Goal: Task Accomplishment & Management: Manage account settings

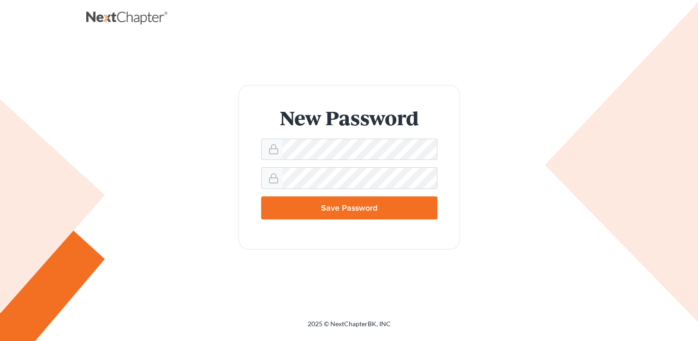
click at [356, 207] on input "Save Password" at bounding box center [349, 207] width 176 height 23
type input "Thinking..."
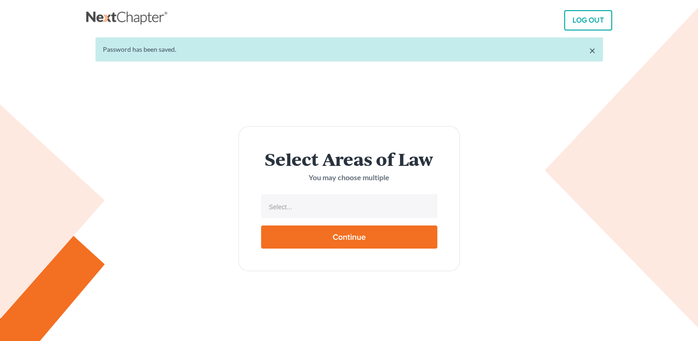
select select
click at [356, 207] on input "text" at bounding box center [348, 207] width 163 height 14
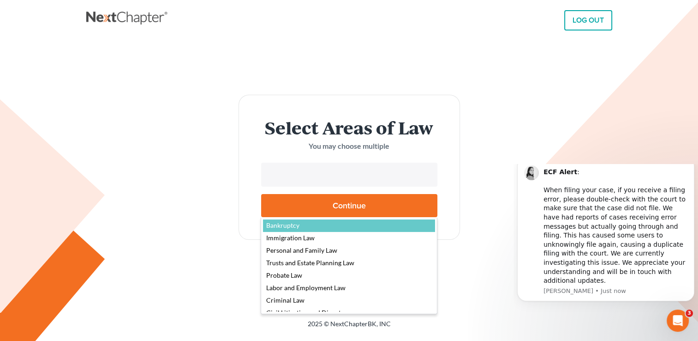
select select "4556"
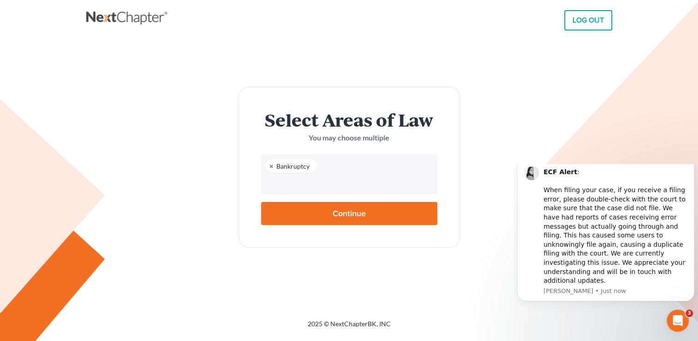
click at [323, 184] on input "text" at bounding box center [348, 183] width 163 height 14
click at [318, 184] on input "text" at bounding box center [348, 183] width 163 height 14
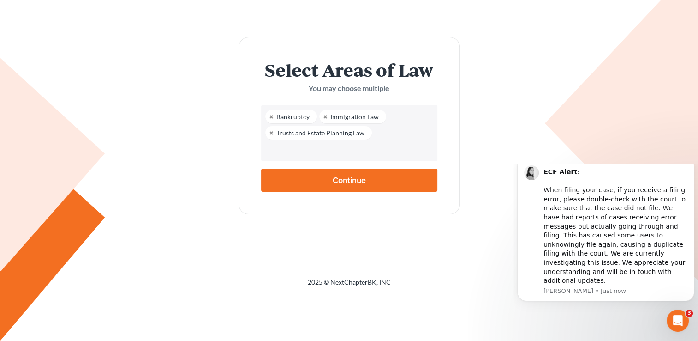
click at [345, 179] on input "Continue" at bounding box center [349, 179] width 176 height 23
type input "Thinking..."
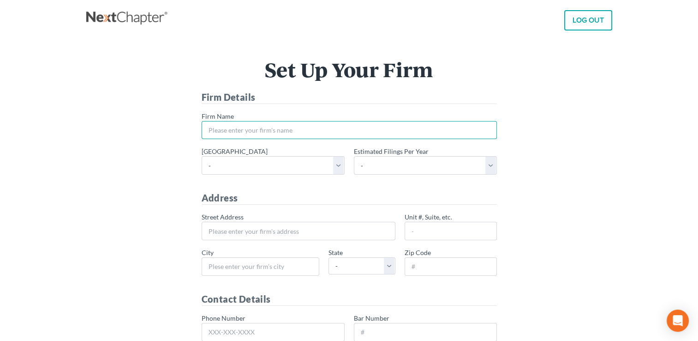
click at [255, 130] on input "* Firm Name" at bounding box center [349, 130] width 295 height 18
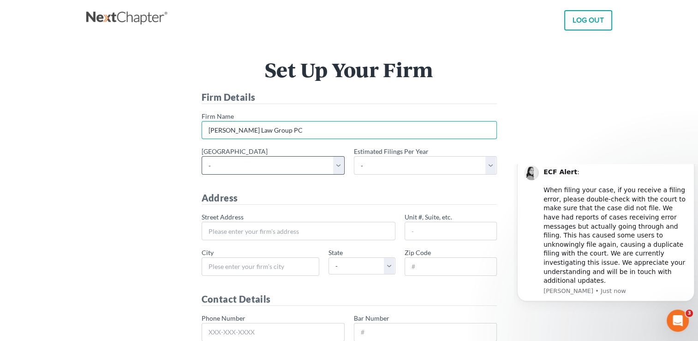
type input "[PERSON_NAME] Law Group PC"
click at [336, 166] on select "- [US_STATE] - [GEOGRAPHIC_DATA] [US_STATE] - [GEOGRAPHIC_DATA][US_STATE] - Sou…" at bounding box center [273, 165] width 143 height 18
select select "55"
click at [202, 156] on select "- [US_STATE] - [GEOGRAPHIC_DATA] [US_STATE] - [GEOGRAPHIC_DATA][US_STATE] - Sou…" at bounding box center [273, 165] width 143 height 18
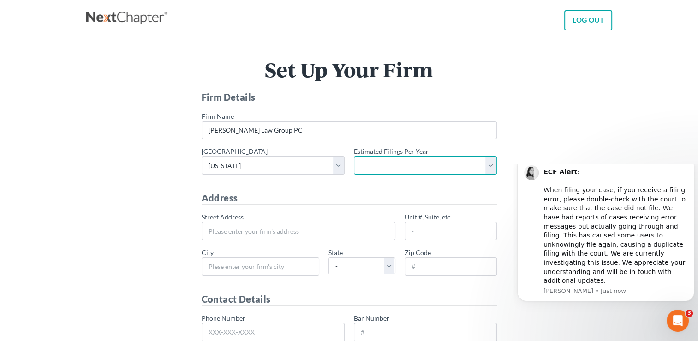
click at [428, 167] on select "- 1-10 11-50 50+" at bounding box center [425, 165] width 143 height 18
select select "1"
click at [354, 156] on select "- 1-10 11-50 50+" at bounding box center [425, 165] width 143 height 18
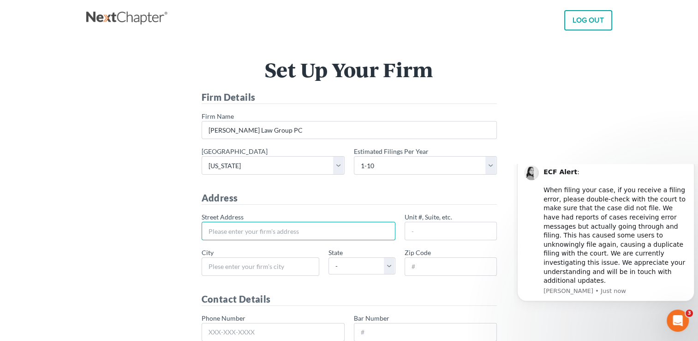
click at [277, 234] on input "* Street Address" at bounding box center [299, 231] width 194 height 18
click at [308, 233] on input "[STREET_ADDRESS]" at bounding box center [299, 231] width 194 height 18
type input "500 Marquette NW"
type input "1200"
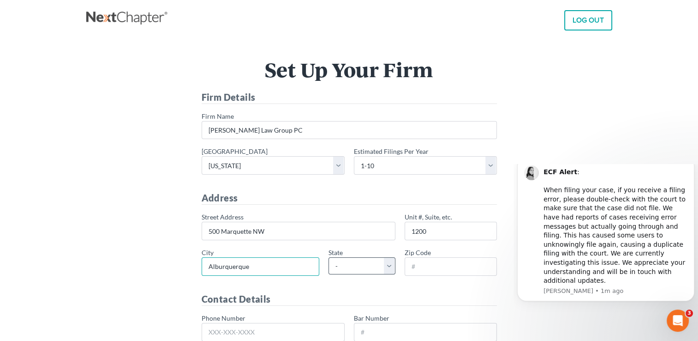
type input "Alburquerque"
click at [391, 270] on select "- AL AK AR AZ CA CO CT DE DC [GEOGRAPHIC_DATA] [GEOGRAPHIC_DATA] GU HI ID IL IN…" at bounding box center [362, 265] width 67 height 17
select select "NM"
click at [329, 257] on select "- AL AK AR AZ CA CO CT DE DC [GEOGRAPHIC_DATA] [GEOGRAPHIC_DATA] GU HI ID IL IN…" at bounding box center [362, 265] width 67 height 17
click at [421, 264] on input "* Zip Code" at bounding box center [451, 266] width 92 height 18
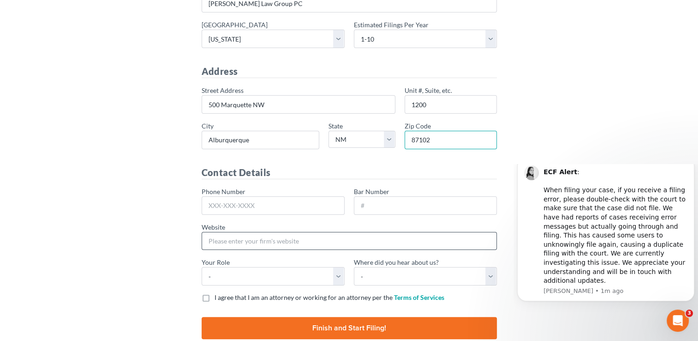
scroll to position [138, 0]
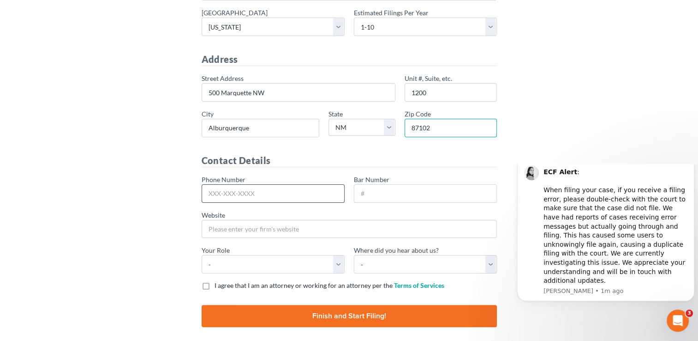
type input "87102"
click at [242, 195] on input "Phone Number" at bounding box center [273, 193] width 143 height 18
type input "[PHONE_NUMBER]"
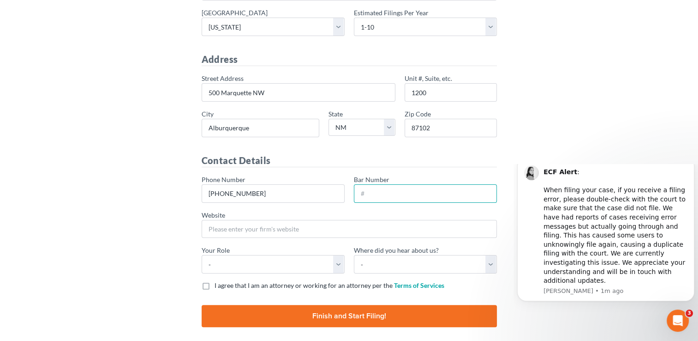
click at [366, 191] on input "Bar Number" at bounding box center [425, 193] width 143 height 18
type input "152368"
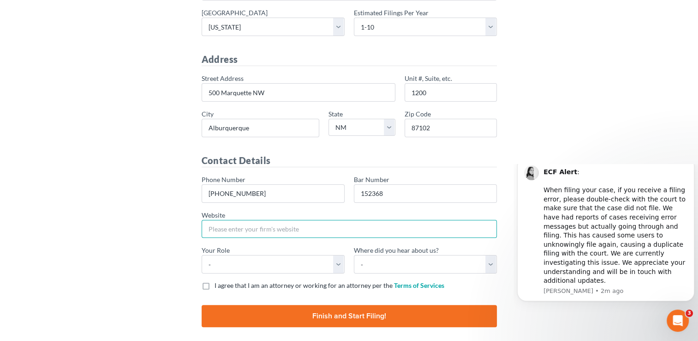
click at [260, 227] on input "Website" at bounding box center [349, 229] width 295 height 18
type input "[DOMAIN_NAME]"
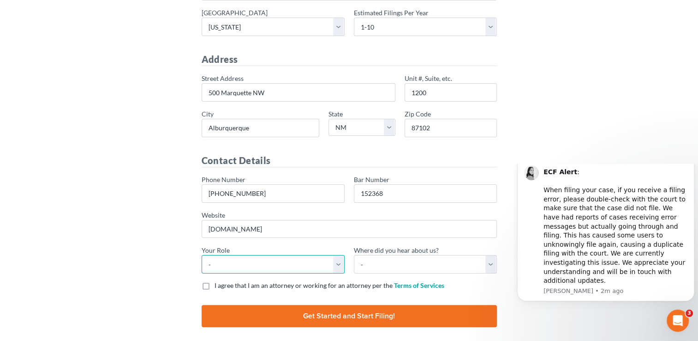
click at [340, 261] on select "- Attorney Paralegal Assistant" at bounding box center [273, 264] width 143 height 18
select select "attorney"
click at [202, 255] on select "- Attorney Paralegal Assistant" at bounding box center [273, 264] width 143 height 18
click at [410, 264] on select "- Bar association Capterra Clio Email Facebook Google Word of mouth Other" at bounding box center [425, 264] width 143 height 18
select select "Google"
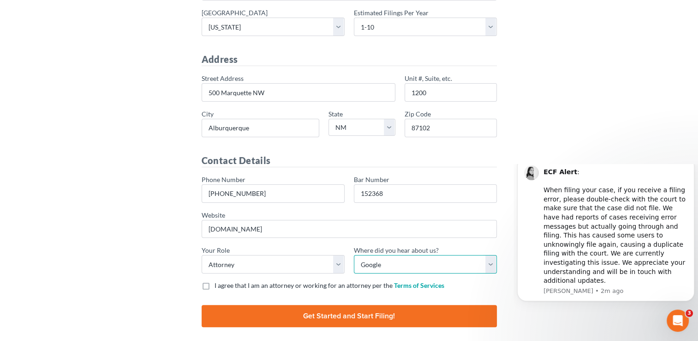
click at [354, 255] on select "- Bar association Capterra Clio Email Facebook Google Word of mouth Other" at bounding box center [425, 264] width 143 height 18
click at [215, 283] on label "I agree that I am an attorney or working for an attorney per the Terms of Servi…" at bounding box center [330, 285] width 230 height 9
click at [218, 283] on input "I agree that I am an attorney or working for an attorney per the Terms of Servi…" at bounding box center [221, 284] width 6 height 6
checkbox input "true"
click at [362, 318] on input "Finish and Start Filing!" at bounding box center [349, 316] width 295 height 22
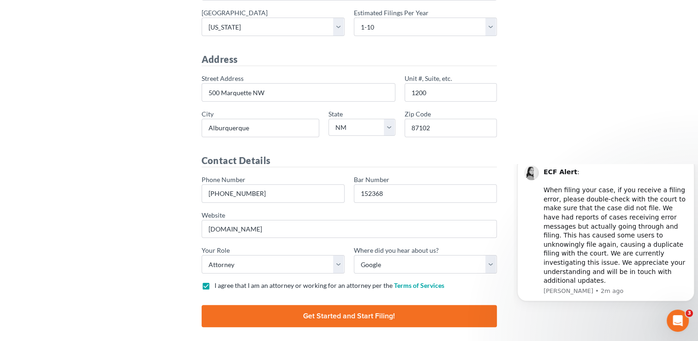
type input "Thinking..."
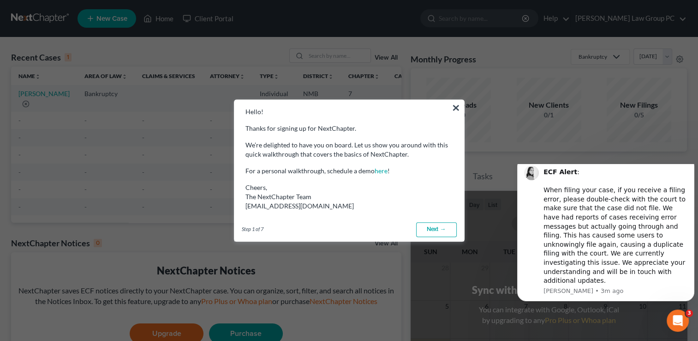
click at [432, 234] on link "Next →" at bounding box center [436, 229] width 41 height 15
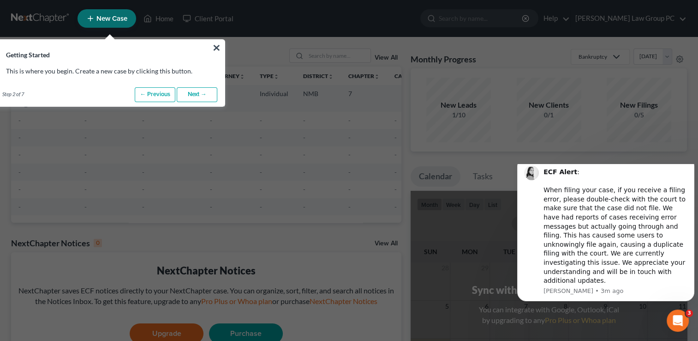
click at [194, 93] on link "Next →" at bounding box center [197, 94] width 41 height 15
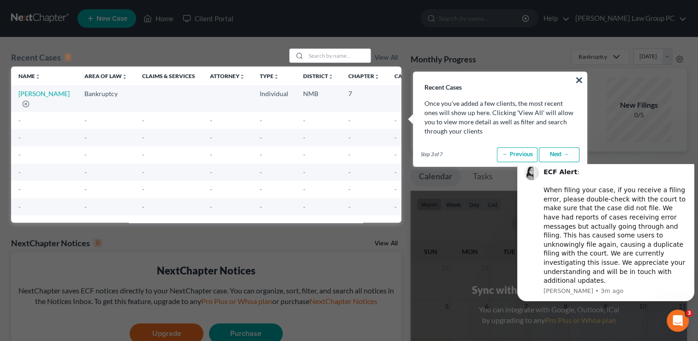
click at [563, 156] on link "Next →" at bounding box center [559, 154] width 41 height 15
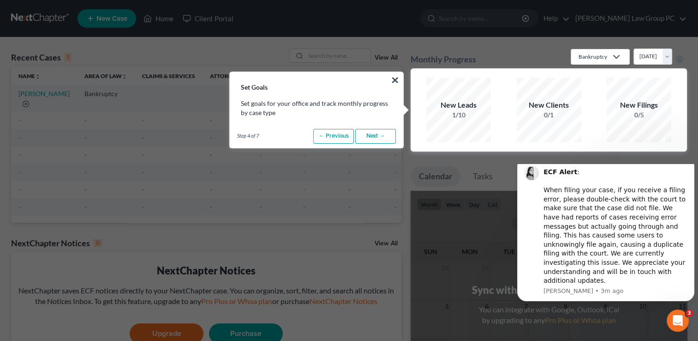
click at [371, 134] on link "Next →" at bounding box center [375, 136] width 41 height 15
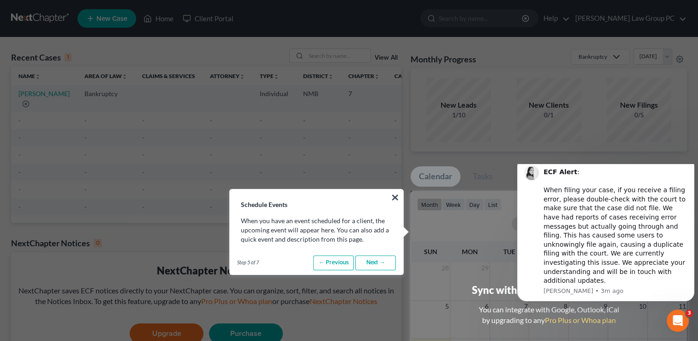
click at [372, 269] on link "Next →" at bounding box center [375, 262] width 41 height 15
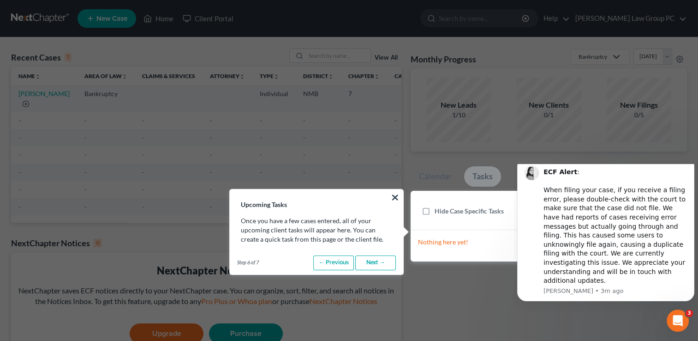
click at [373, 268] on link "Next →" at bounding box center [375, 262] width 41 height 15
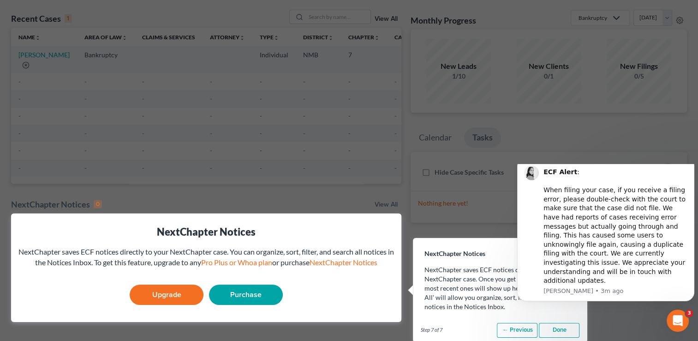
scroll to position [92, 0]
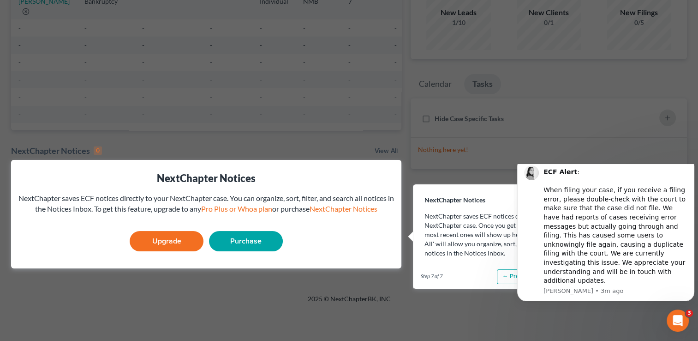
click at [266, 251] on link "Purchase" at bounding box center [246, 241] width 74 height 20
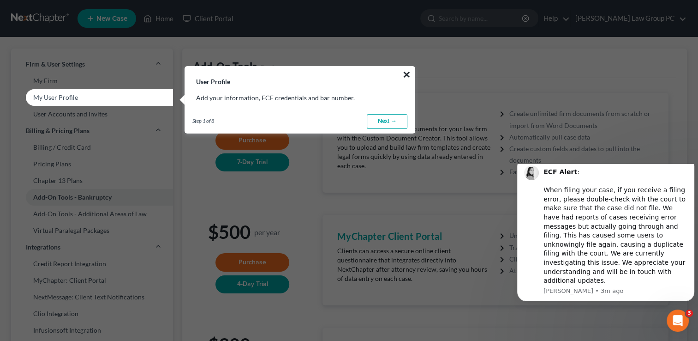
click at [410, 71] on button "×" at bounding box center [406, 74] width 9 height 15
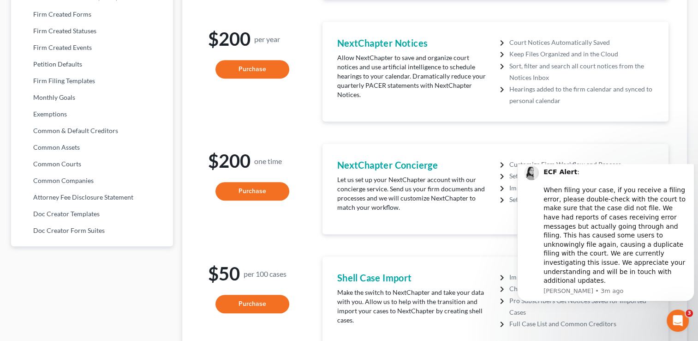
scroll to position [462, 0]
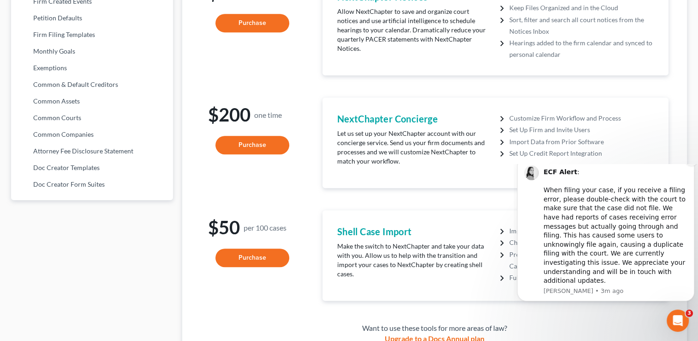
click at [690, 162] on icon "Dismiss notification" at bounding box center [692, 159] width 5 height 5
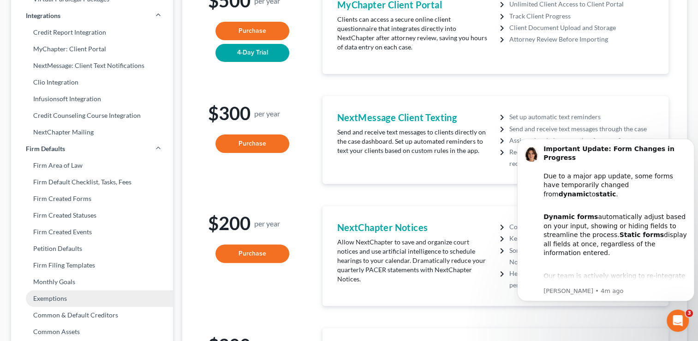
scroll to position [229, 0]
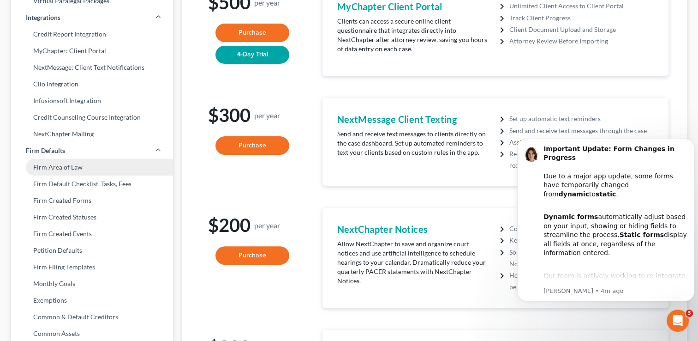
click at [89, 169] on link "Firm Area of Law" at bounding box center [92, 167] width 162 height 17
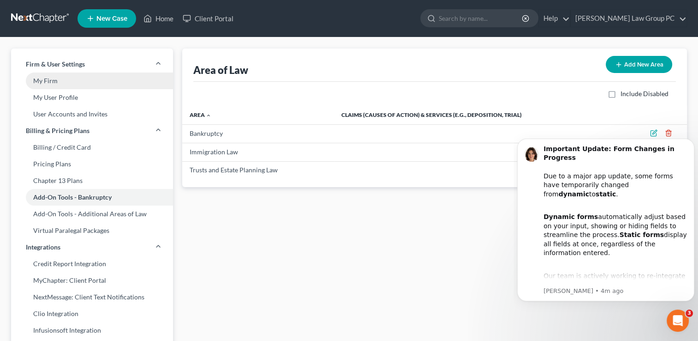
click at [63, 80] on link "My Firm" at bounding box center [92, 80] width 162 height 17
select select "24"
select select "34"
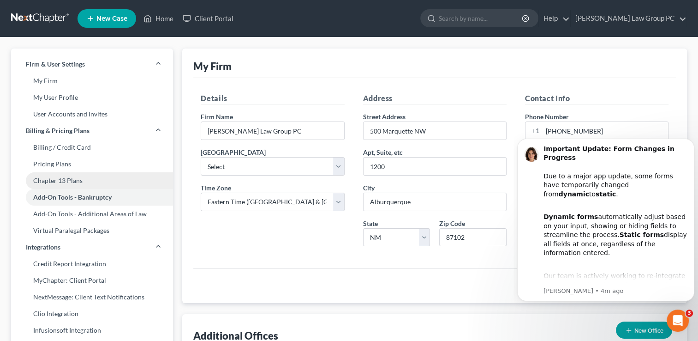
click at [100, 185] on link "Chapter 13 Plans" at bounding box center [92, 180] width 162 height 17
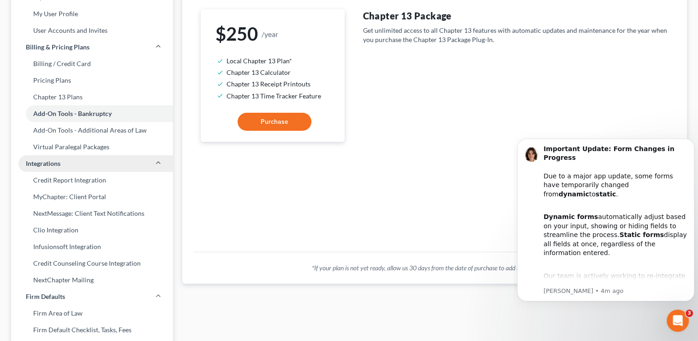
scroll to position [92, 0]
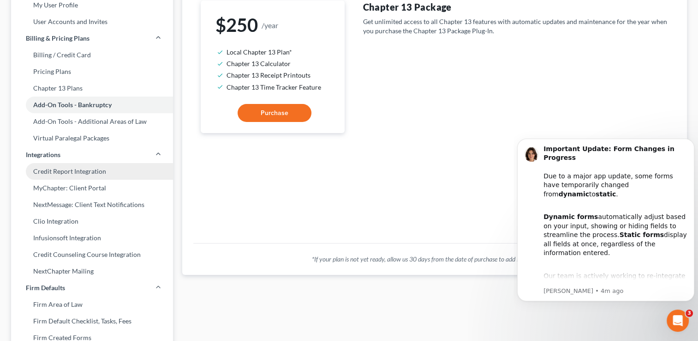
click at [94, 173] on link "Credit Report Integration" at bounding box center [92, 171] width 162 height 17
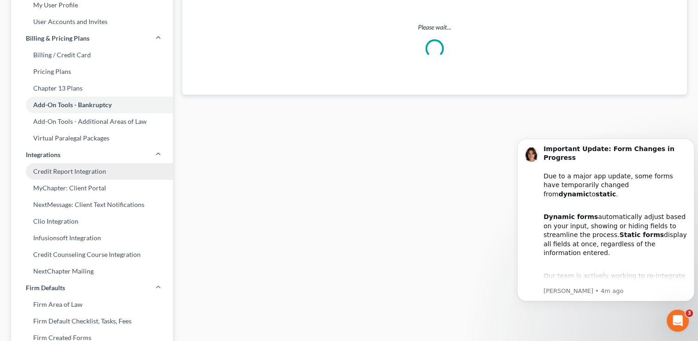
scroll to position [55, 0]
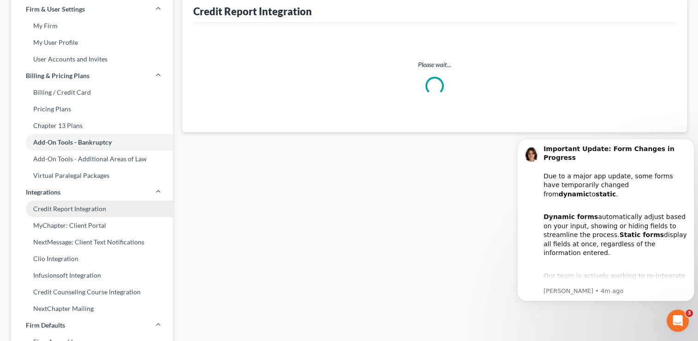
select select "34"
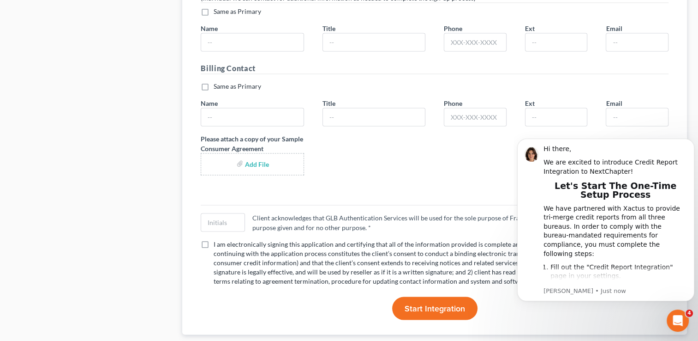
scroll to position [1816, 0]
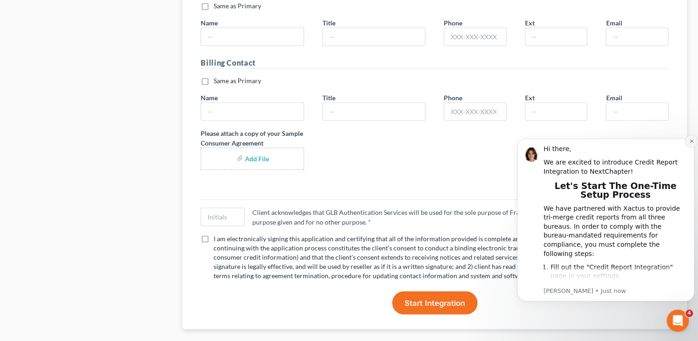
click at [693, 141] on icon "Dismiss notification" at bounding box center [692, 140] width 5 height 5
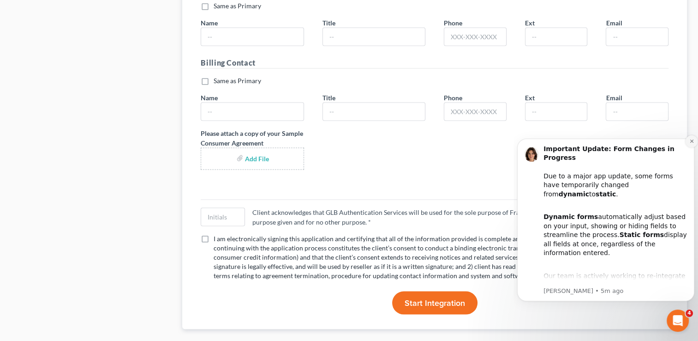
click at [690, 141] on icon "Dismiss notification" at bounding box center [692, 140] width 5 height 5
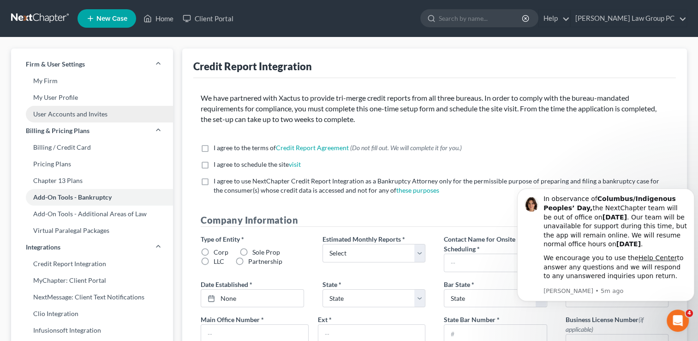
scroll to position [0, 0]
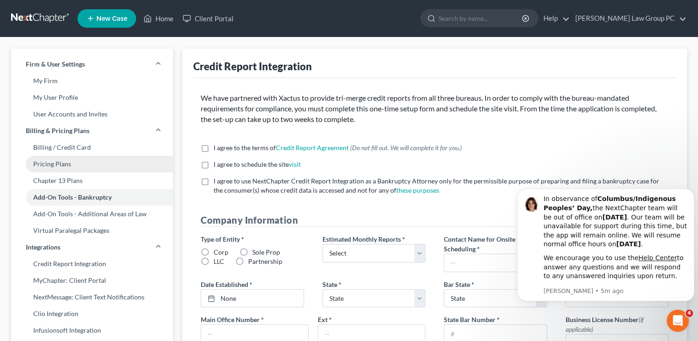
click at [79, 169] on link "Pricing Plans" at bounding box center [92, 164] width 162 height 17
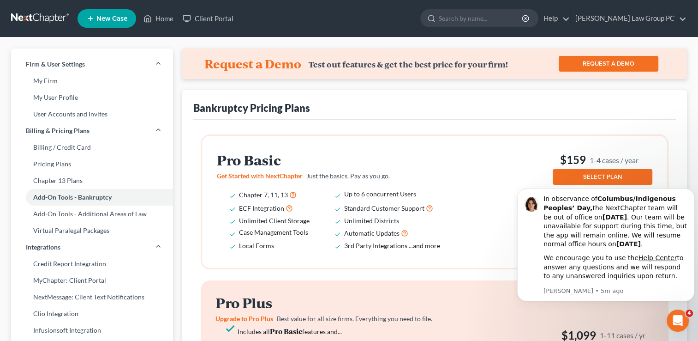
click at [509, 165] on div "Pro Basic Get Started with NextChapter Just the basics. Pay as you go. Chapter …" at bounding box center [435, 201] width 436 height 102
click at [480, 160] on div "Pro Basic Get Started with NextChapter Just the basics. Pay as you go. Chapter …" at bounding box center [435, 201] width 436 height 102
click at [201, 20] on link "Client Portal" at bounding box center [208, 18] width 60 height 17
